Goal: Navigation & Orientation: Find specific page/section

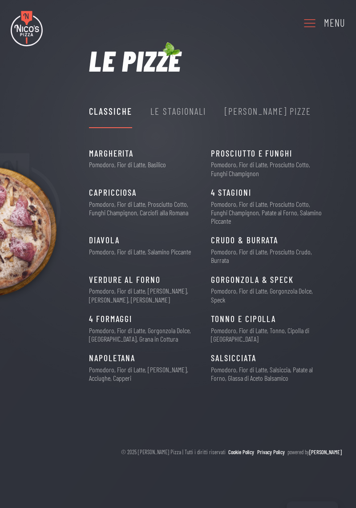
click at [312, 26] on icon at bounding box center [309, 23] width 14 height 24
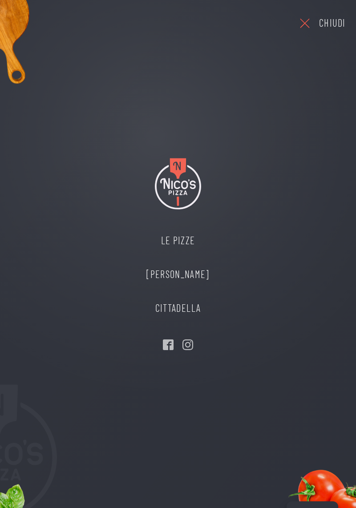
click at [189, 241] on link "Le Pizze" at bounding box center [177, 241] width 80 height 34
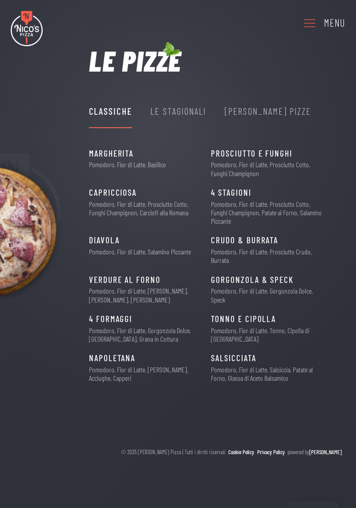
click at [194, 115] on div "Le Stagionali" at bounding box center [178, 111] width 56 height 15
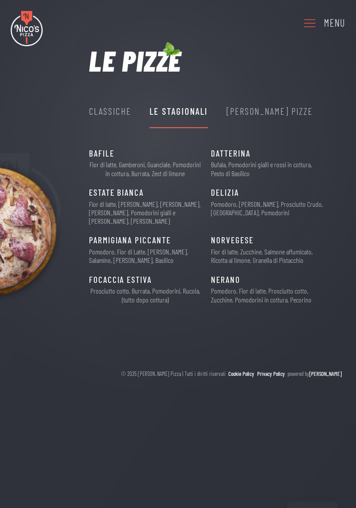
click at [266, 111] on div "[PERSON_NAME] Pizze" at bounding box center [269, 111] width 87 height 15
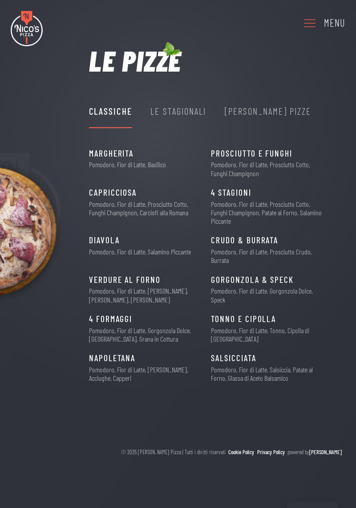
click at [268, 107] on div "[PERSON_NAME] Pizze" at bounding box center [268, 111] width 87 height 15
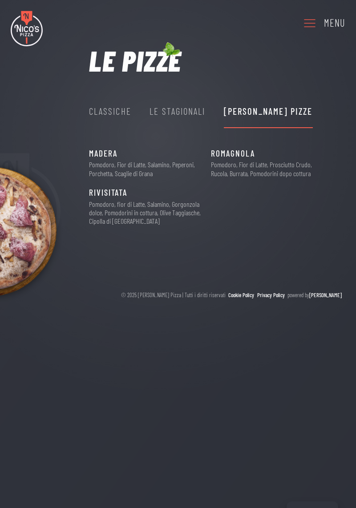
click at [327, 44] on div "Menu" at bounding box center [178, 23] width 356 height 46
click at [307, 25] on icon at bounding box center [309, 23] width 14 height 24
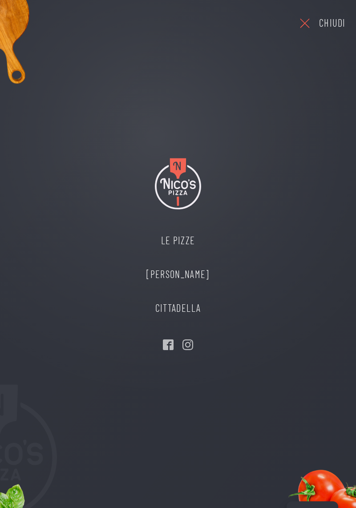
click at [171, 341] on icon "Visit our Facebook" at bounding box center [168, 344] width 11 height 11
click at [190, 243] on link "Le Pizze" at bounding box center [177, 241] width 80 height 34
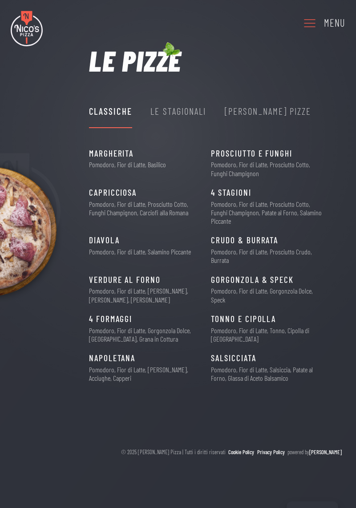
click at [197, 104] on div "Le Stagionali" at bounding box center [178, 111] width 56 height 15
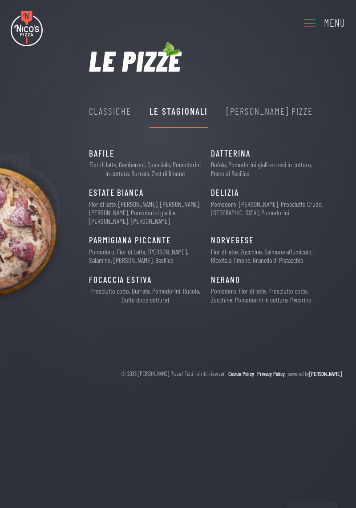
click at [273, 2] on div "Menu" at bounding box center [178, 23] width 356 height 46
click at [266, 109] on div "[PERSON_NAME] Pizze" at bounding box center [269, 111] width 87 height 15
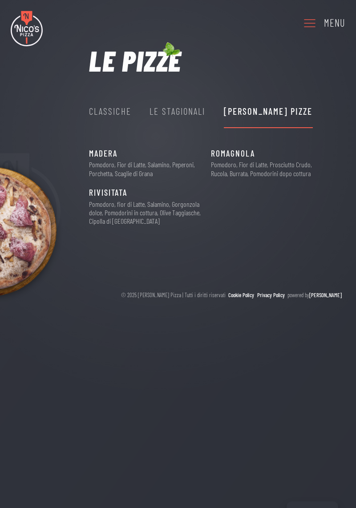
click at [104, 116] on div "Classiche" at bounding box center [110, 111] width 42 height 15
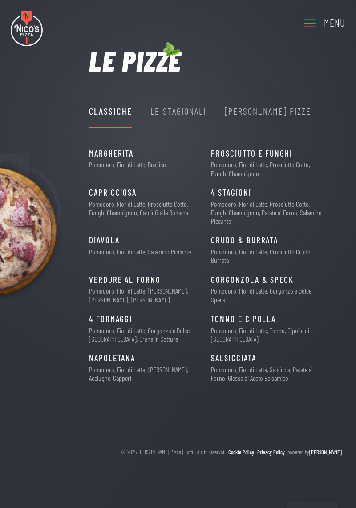
click at [319, 23] on link "Menu" at bounding box center [323, 23] width 43 height 24
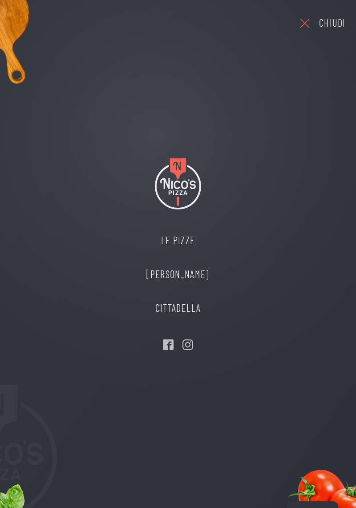
click at [189, 310] on link "Cittadella" at bounding box center [177, 308] width 80 height 34
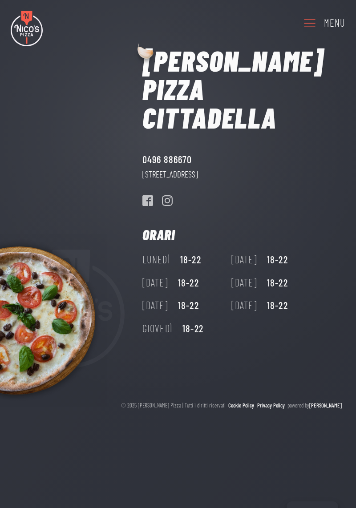
click at [148, 195] on icon "Visit our Facebook" at bounding box center [147, 200] width 11 height 11
